Goal: Task Accomplishment & Management: Manage account settings

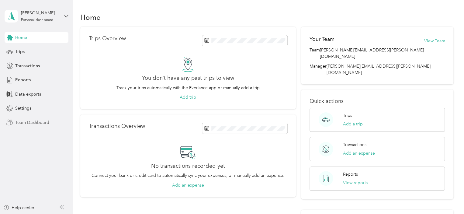
click at [29, 121] on span "Team Dashboard" at bounding box center [32, 122] width 34 height 6
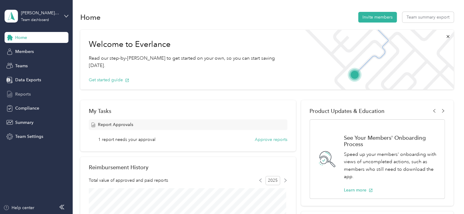
click at [24, 92] on span "Reports" at bounding box center [23, 94] width 16 height 6
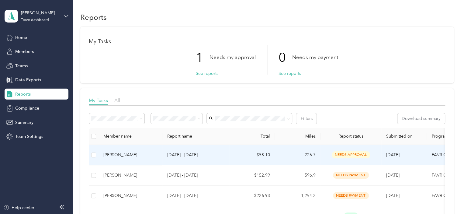
click at [357, 154] on span "needs approval" at bounding box center [351, 154] width 38 height 7
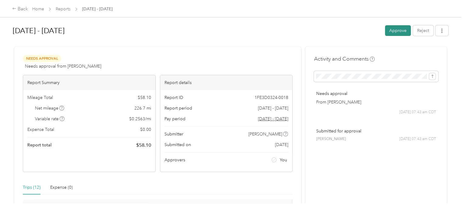
click at [392, 29] on button "Approve" at bounding box center [398, 30] width 26 height 11
